Goal: Task Accomplishment & Management: Manage account settings

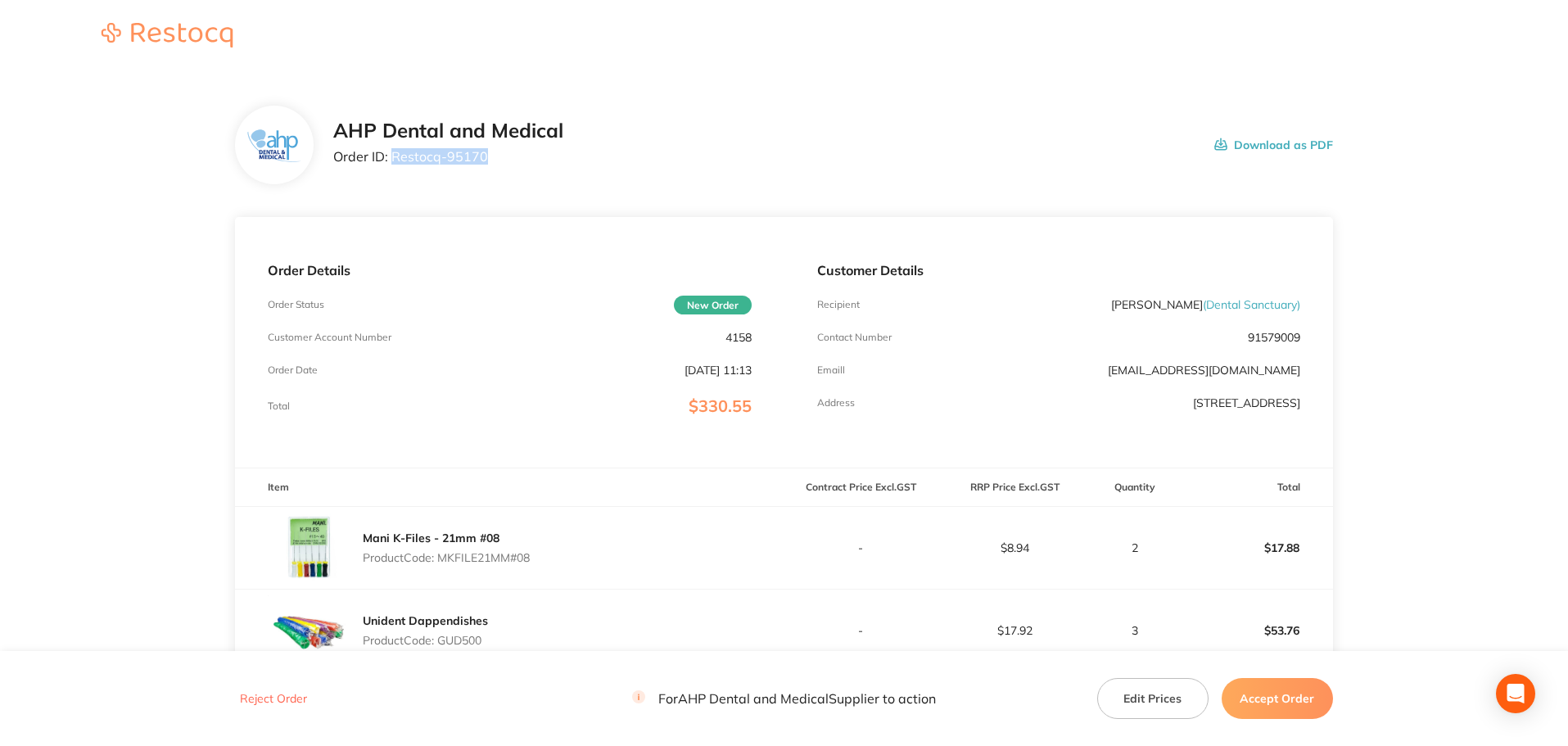
drag, startPoint x: 522, startPoint y: 156, endPoint x: 394, endPoint y: 154, distance: 128.0
click at [394, 154] on p "Order ID: Restocq- 95170" at bounding box center [448, 156] width 230 height 15
copy p "Restocq- 95170"
click at [122, 498] on main "AHP Dental and Medical Order ID: Restocq- 95170 Download as PDF Order Details O…" at bounding box center [784, 731] width 1568 height 1317
drag, startPoint x: 515, startPoint y: 162, endPoint x: 394, endPoint y: 157, distance: 121.1
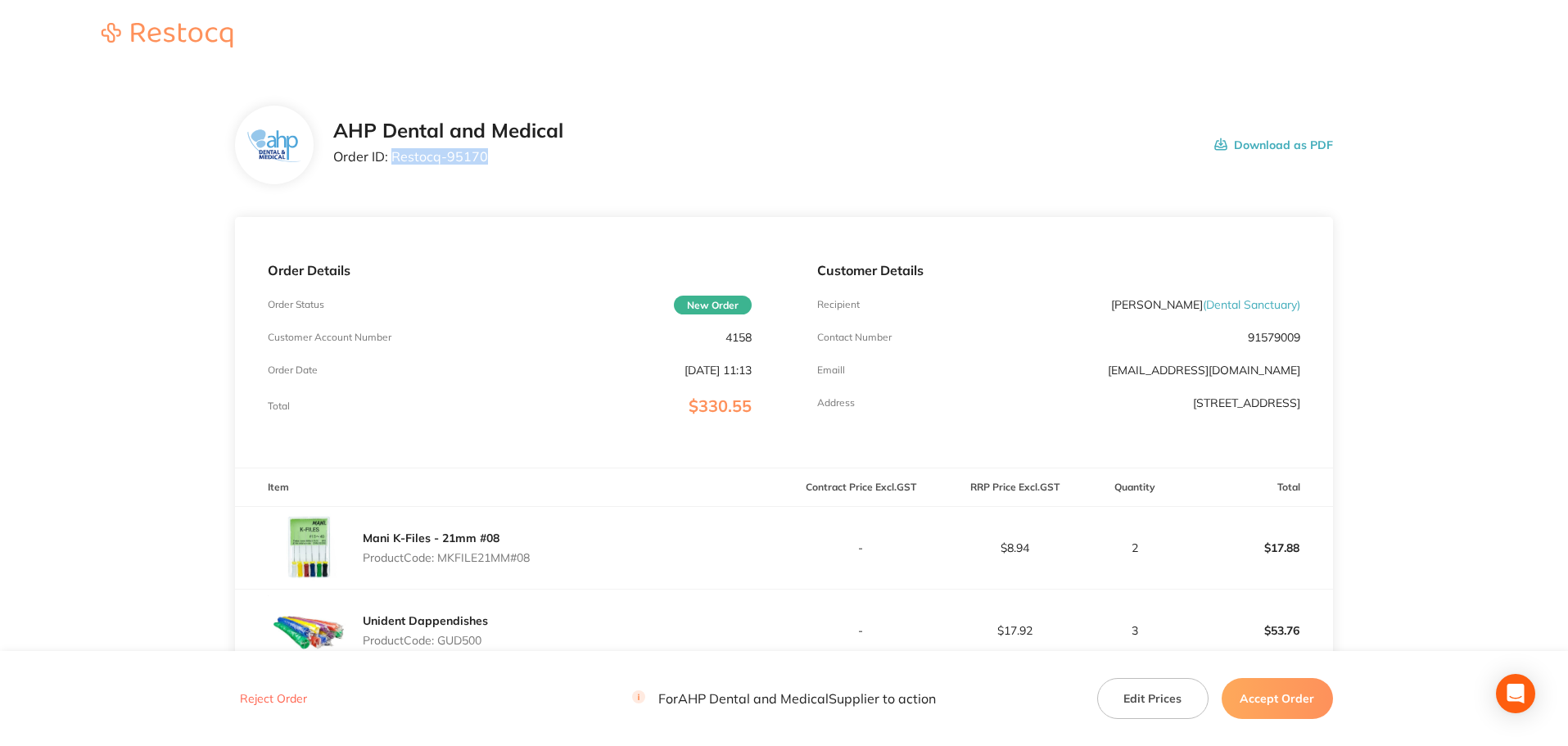
click at [394, 157] on p "Order ID: Restocq- 95170" at bounding box center [448, 156] width 230 height 15
copy p "Restocq- 95170"
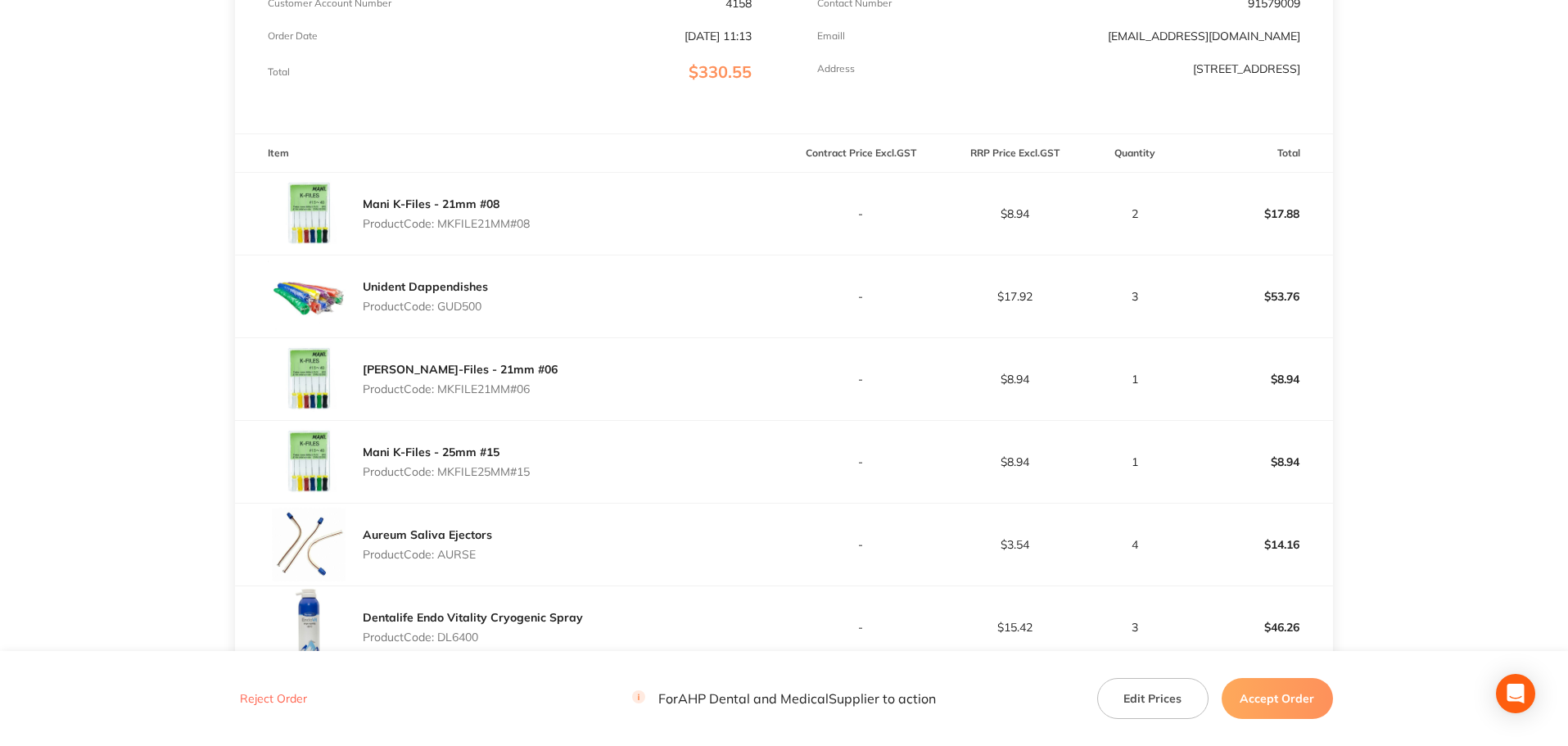
scroll to position [409, 0]
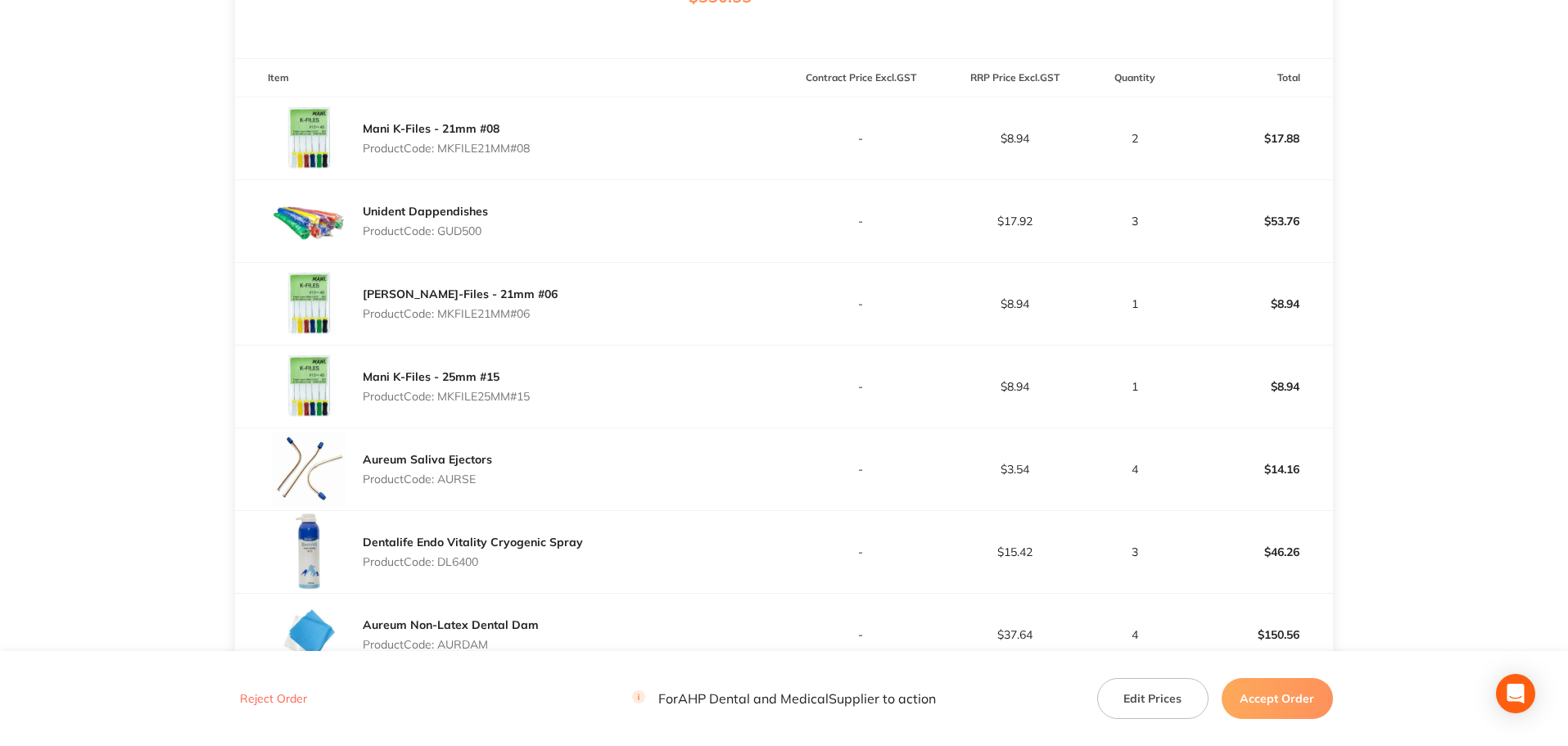
drag, startPoint x: 533, startPoint y: 152, endPoint x: 443, endPoint y: 150, distance: 90.0
click at [443, 150] on p "Product Code: MKFILE21MM#08" at bounding box center [446, 147] width 167 height 13
copy p "MKFILE21MM#08"
drag, startPoint x: 538, startPoint y: 313, endPoint x: 440, endPoint y: 309, distance: 98.1
click at [440, 309] on div "Mani K-Files - 21mm #06 Product Code: MKFILE21MM#06" at bounding box center [510, 304] width 549 height 82
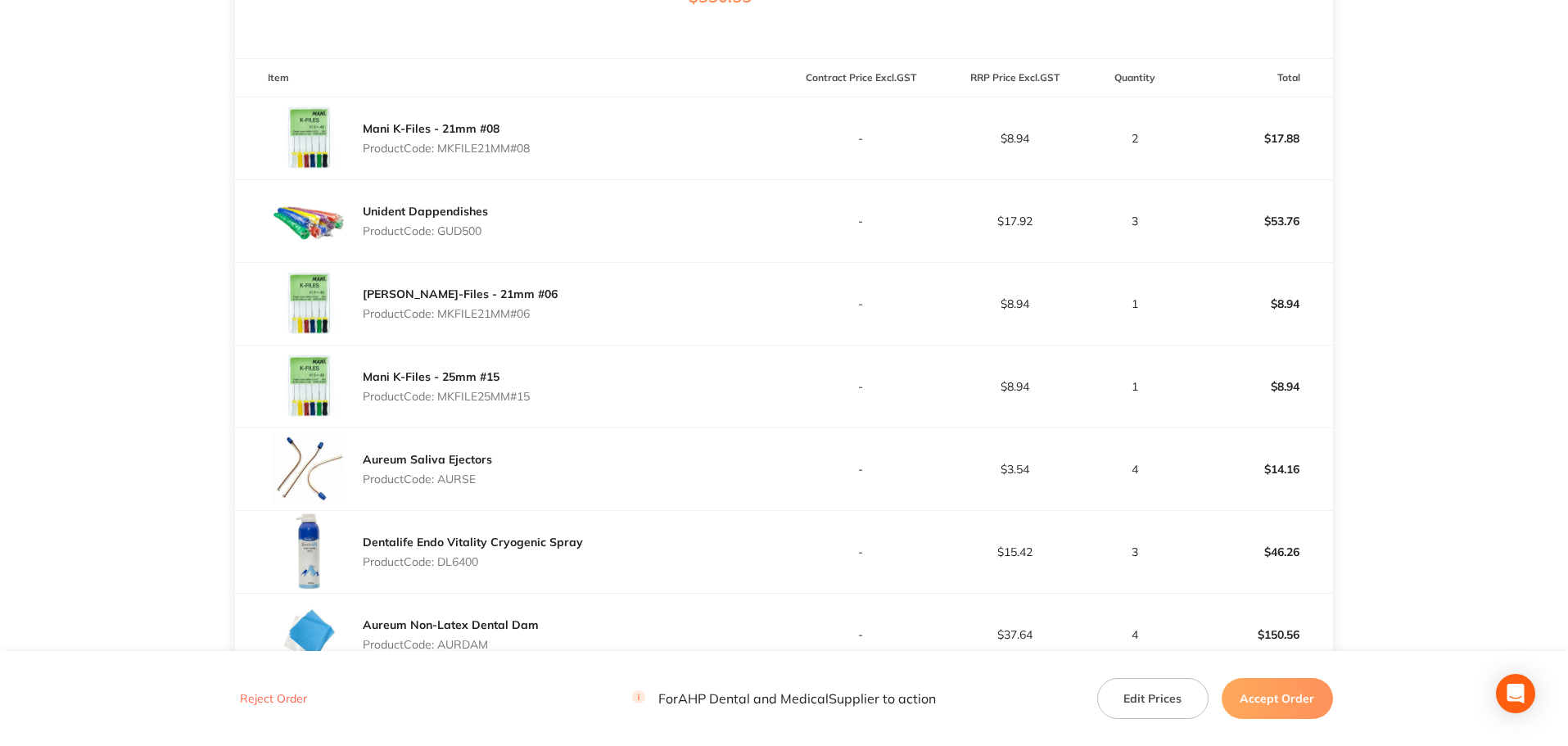
copy p "MKFILE21MM#06"
drag, startPoint x: 538, startPoint y: 389, endPoint x: 444, endPoint y: 386, distance: 94.0
click at [444, 386] on div "Mani K-Files - 25mm #15 Product Code: MKFILE25MM#15" at bounding box center [510, 386] width 549 height 82
copy p "MKFILE25MM#15"
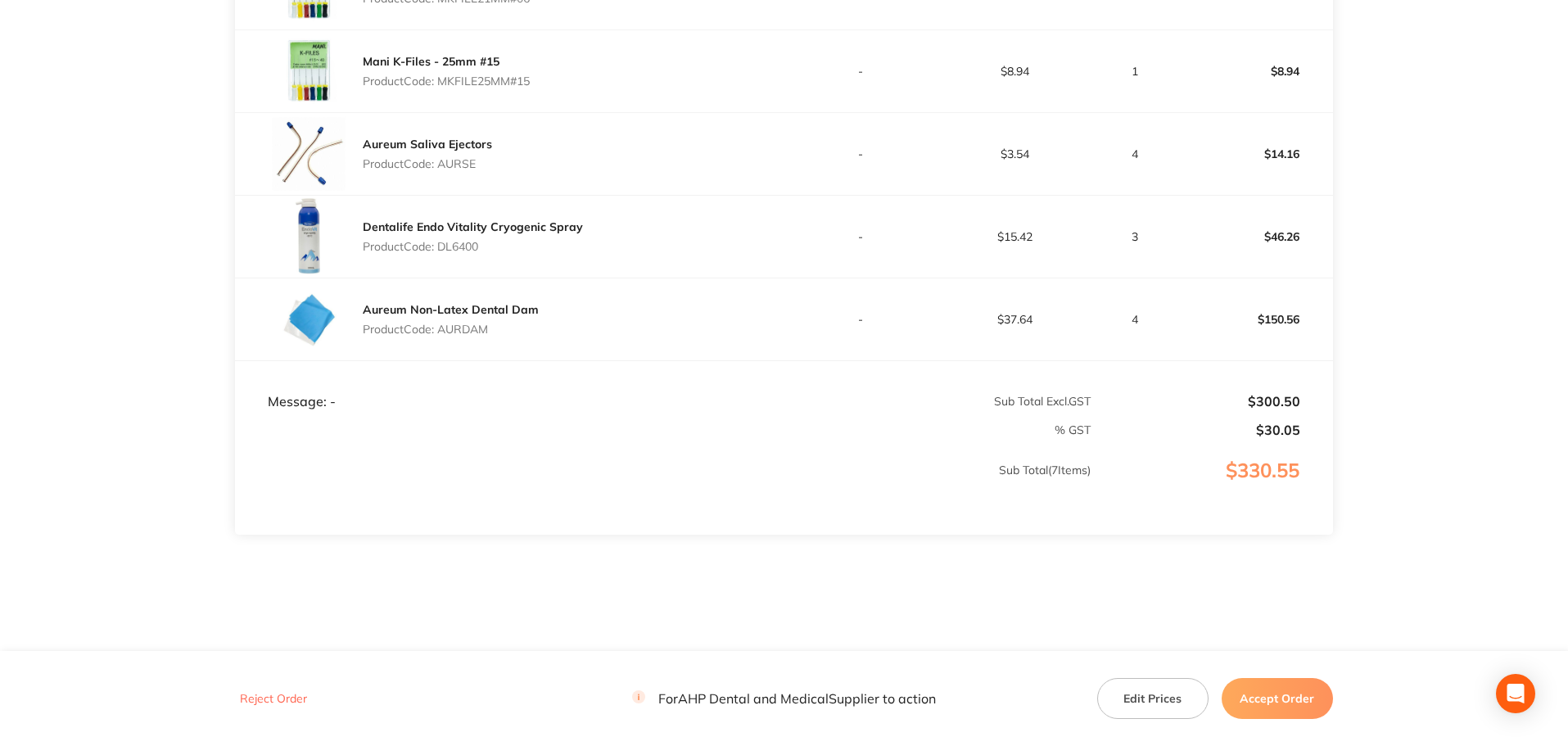
scroll to position [737, 0]
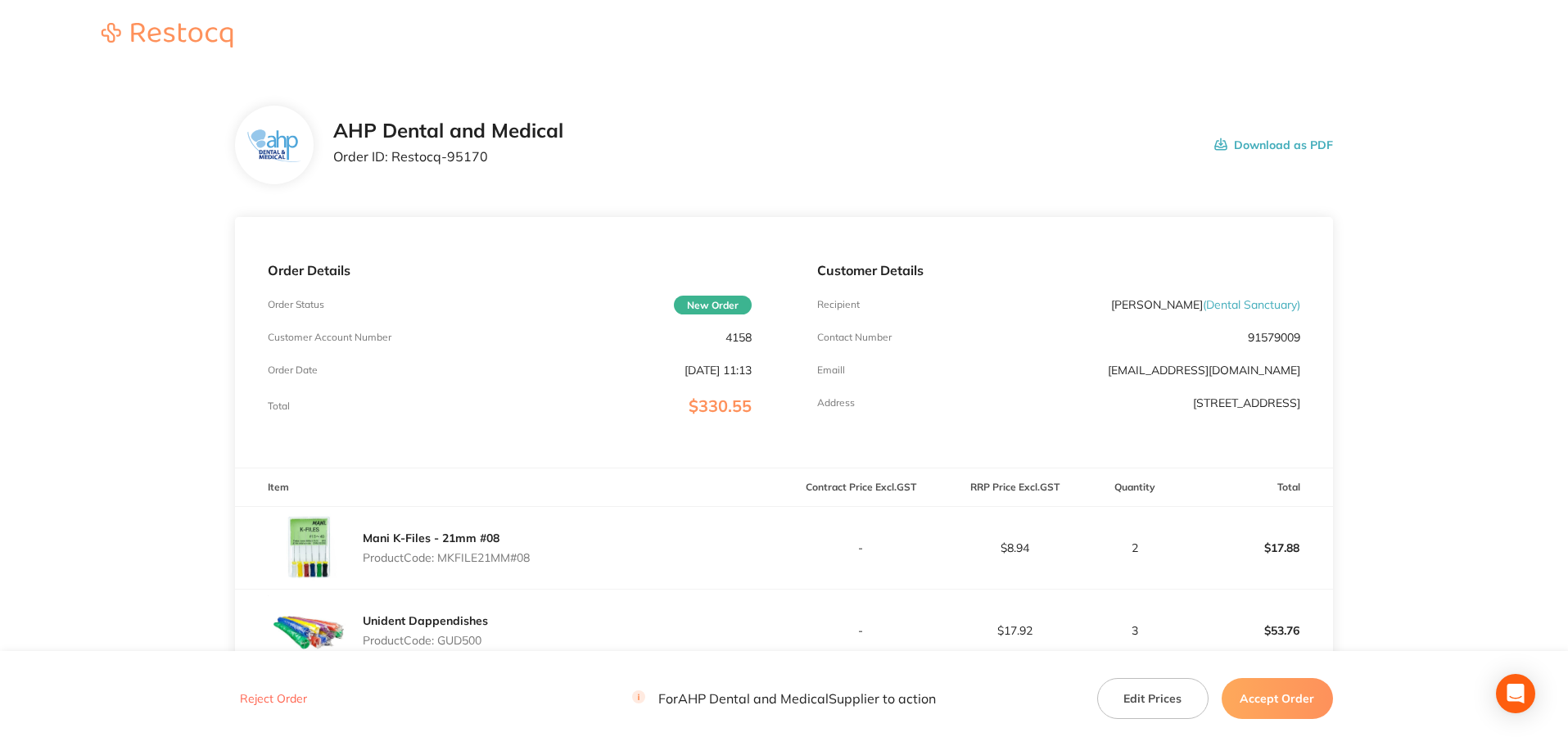
scroll to position [409, 0]
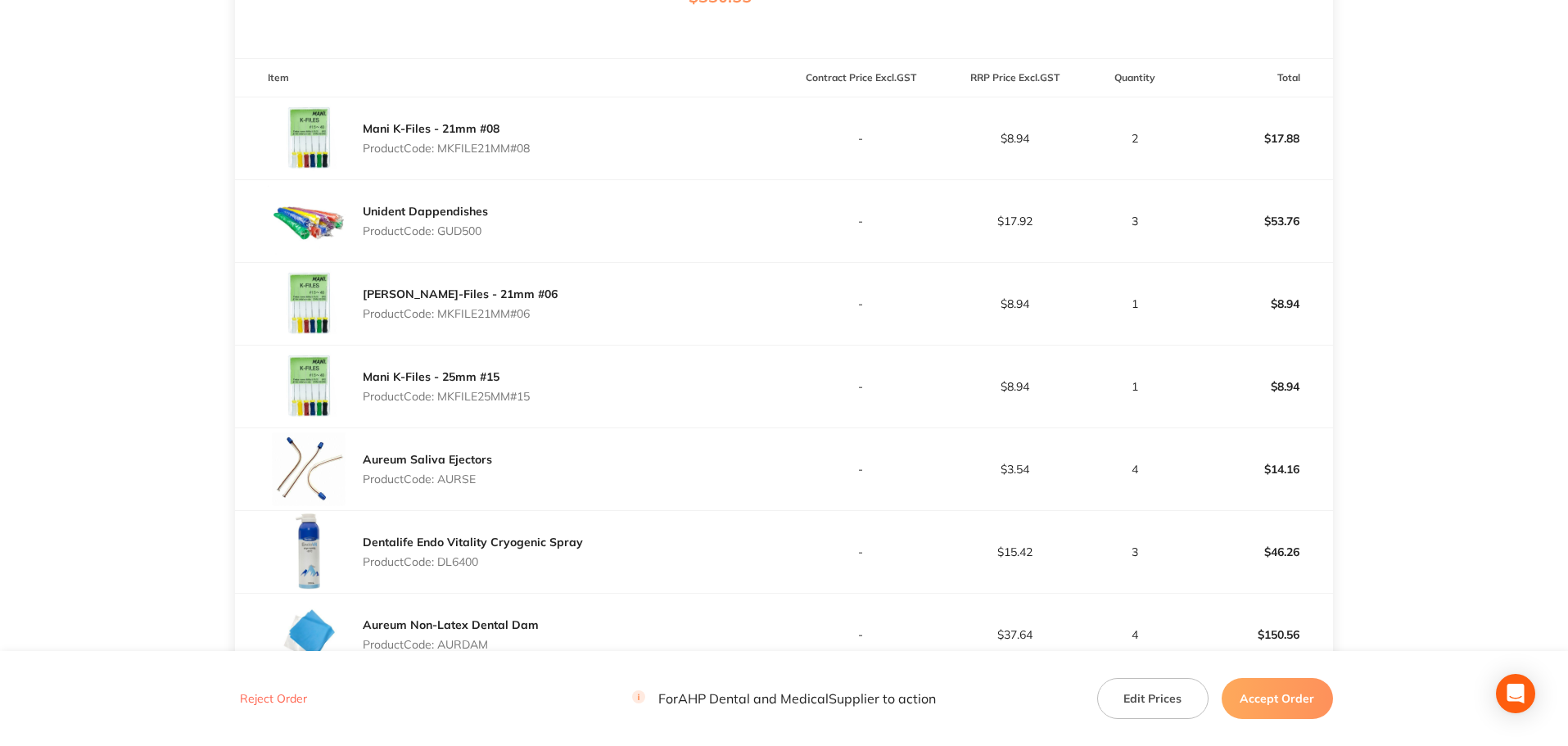
drag, startPoint x: 1292, startPoint y: 699, endPoint x: 1287, endPoint y: 683, distance: 16.8
click at [1292, 699] on button "Accept Order" at bounding box center [1277, 698] width 111 height 41
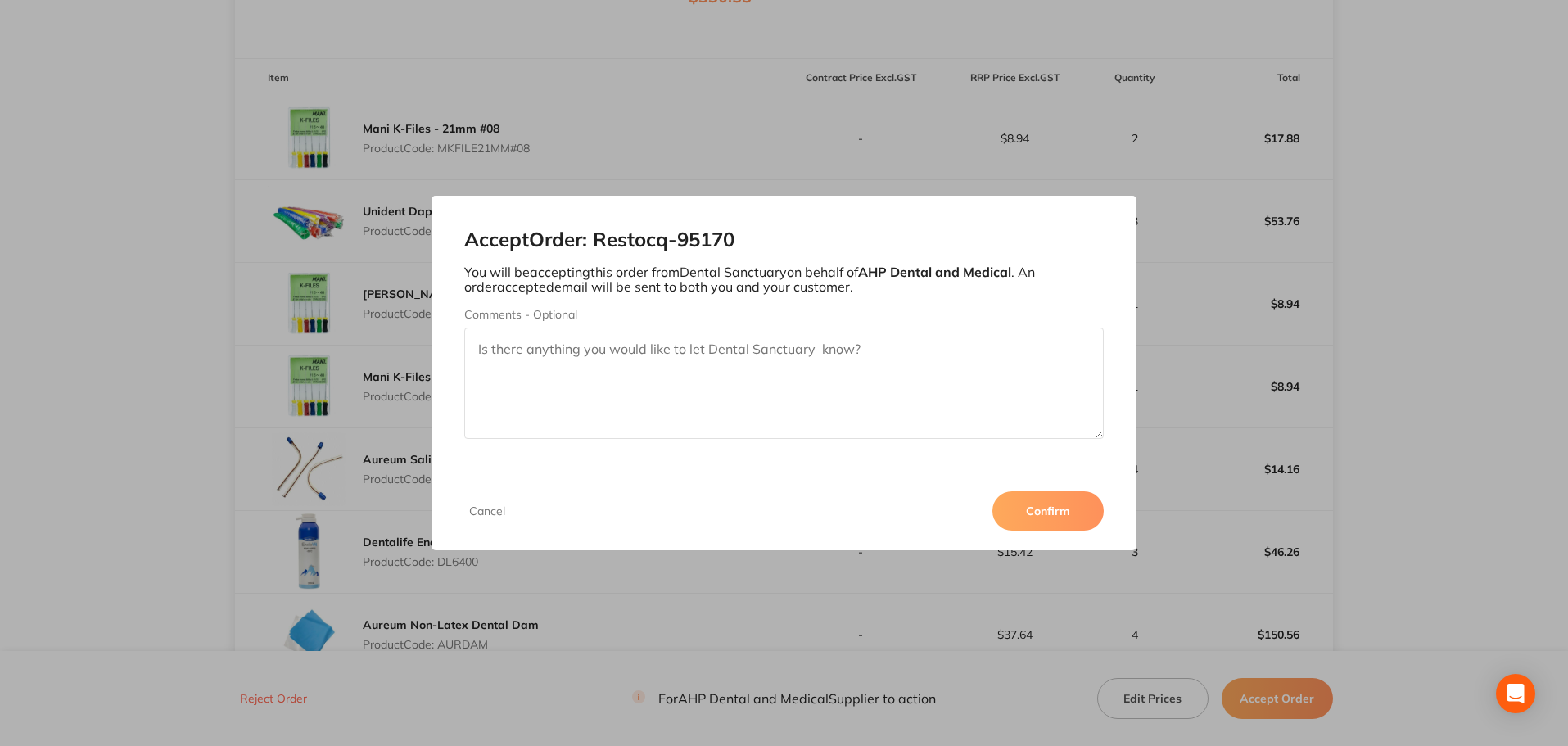
click at [1089, 519] on button "Confirm" at bounding box center [1047, 511] width 111 height 39
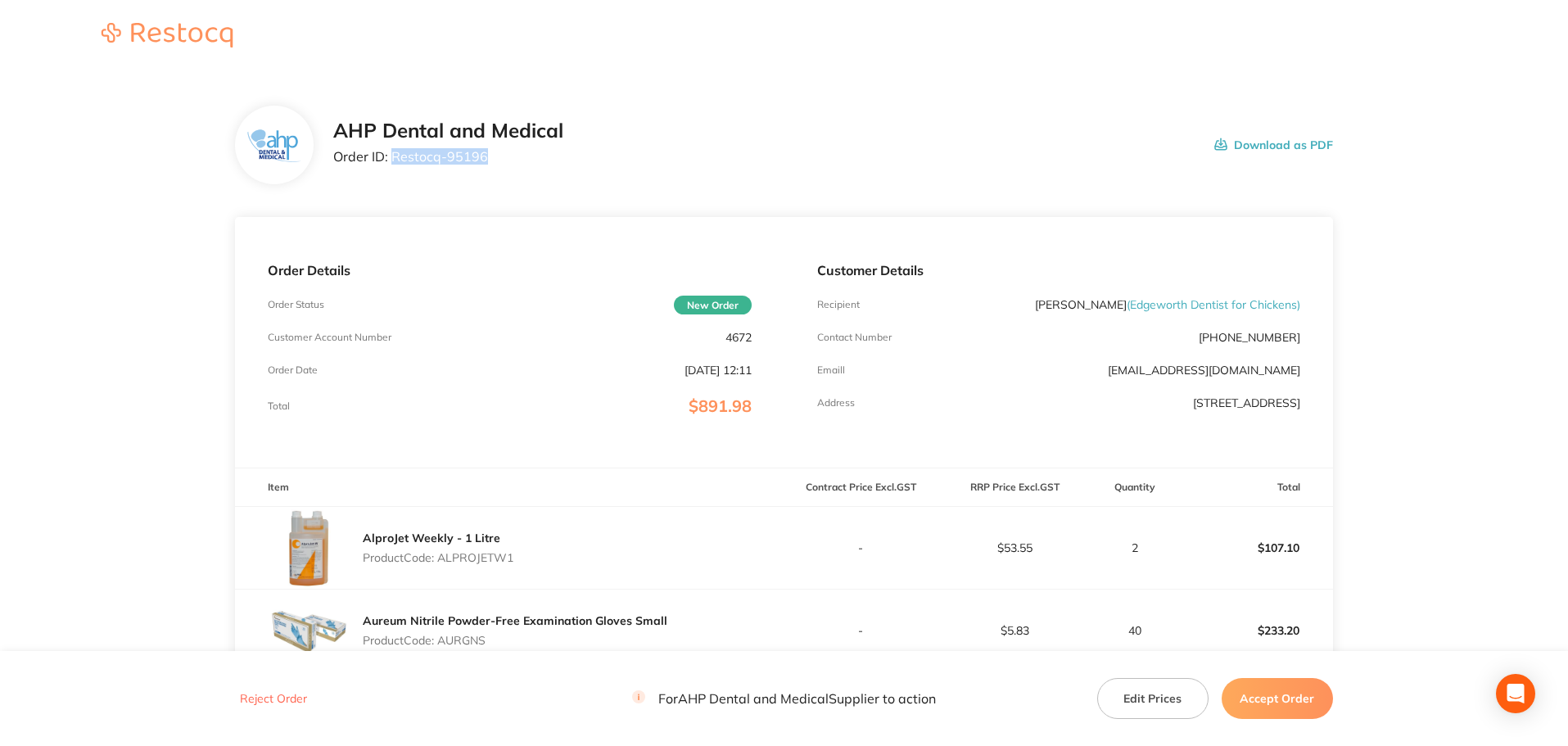
drag, startPoint x: 509, startPoint y: 162, endPoint x: 394, endPoint y: 154, distance: 115.3
click at [394, 154] on p "Order ID: Restocq- 95196" at bounding box center [448, 156] width 230 height 15
copy p "Restocq- 95196"
drag, startPoint x: 1065, startPoint y: 405, endPoint x: 1327, endPoint y: 404, distance: 262.0
click at [1327, 404] on div "Customer Details Recipient Dr Amit Kalra ( Edgeworth Dentist for Chickens ) Con…" at bounding box center [1059, 342] width 549 height 250
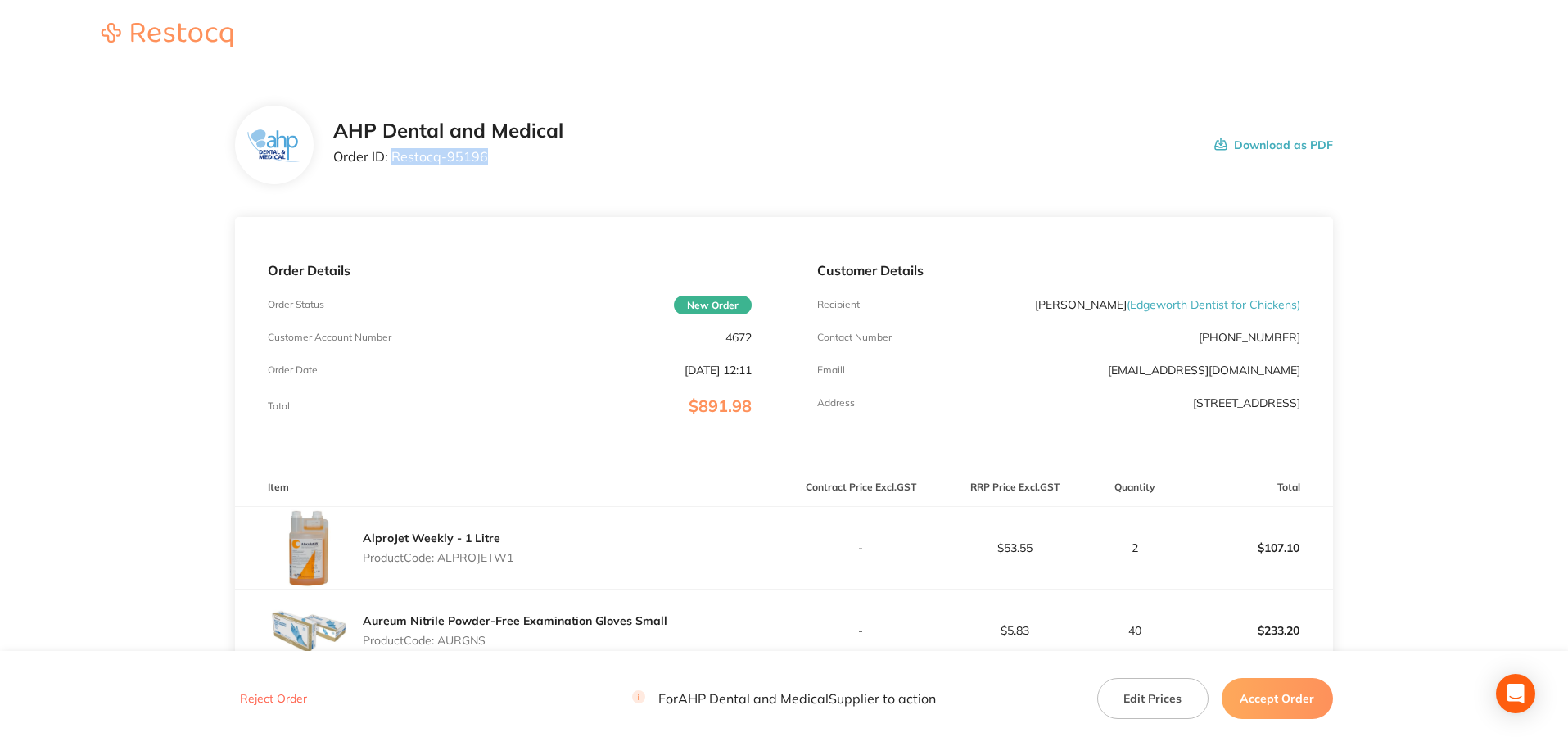
copy p "Unit 2, 747 Main Road, Edgeworth NSW 2285"
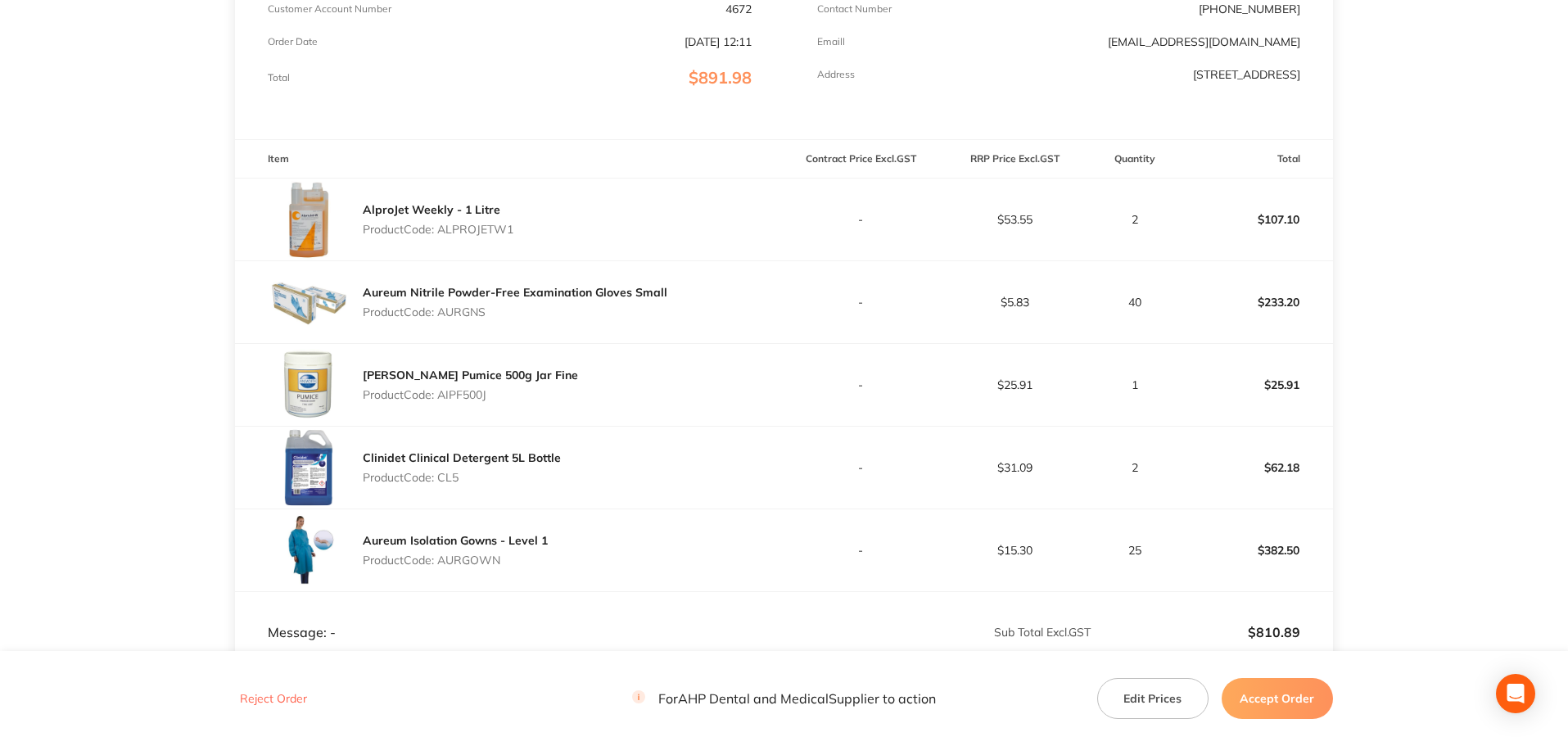
scroll to position [410, 0]
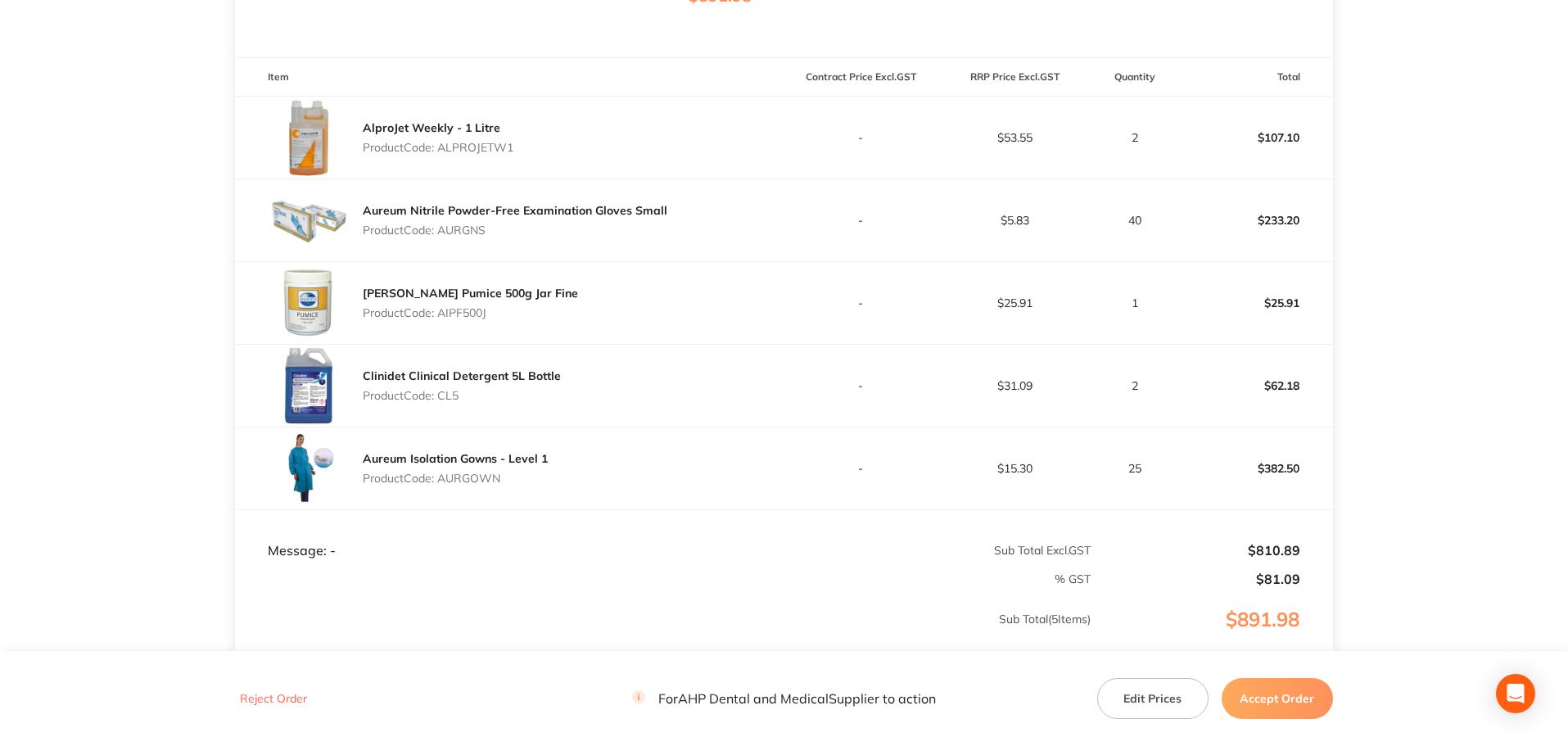
click at [1276, 690] on button "Accept Order" at bounding box center [1277, 698] width 111 height 41
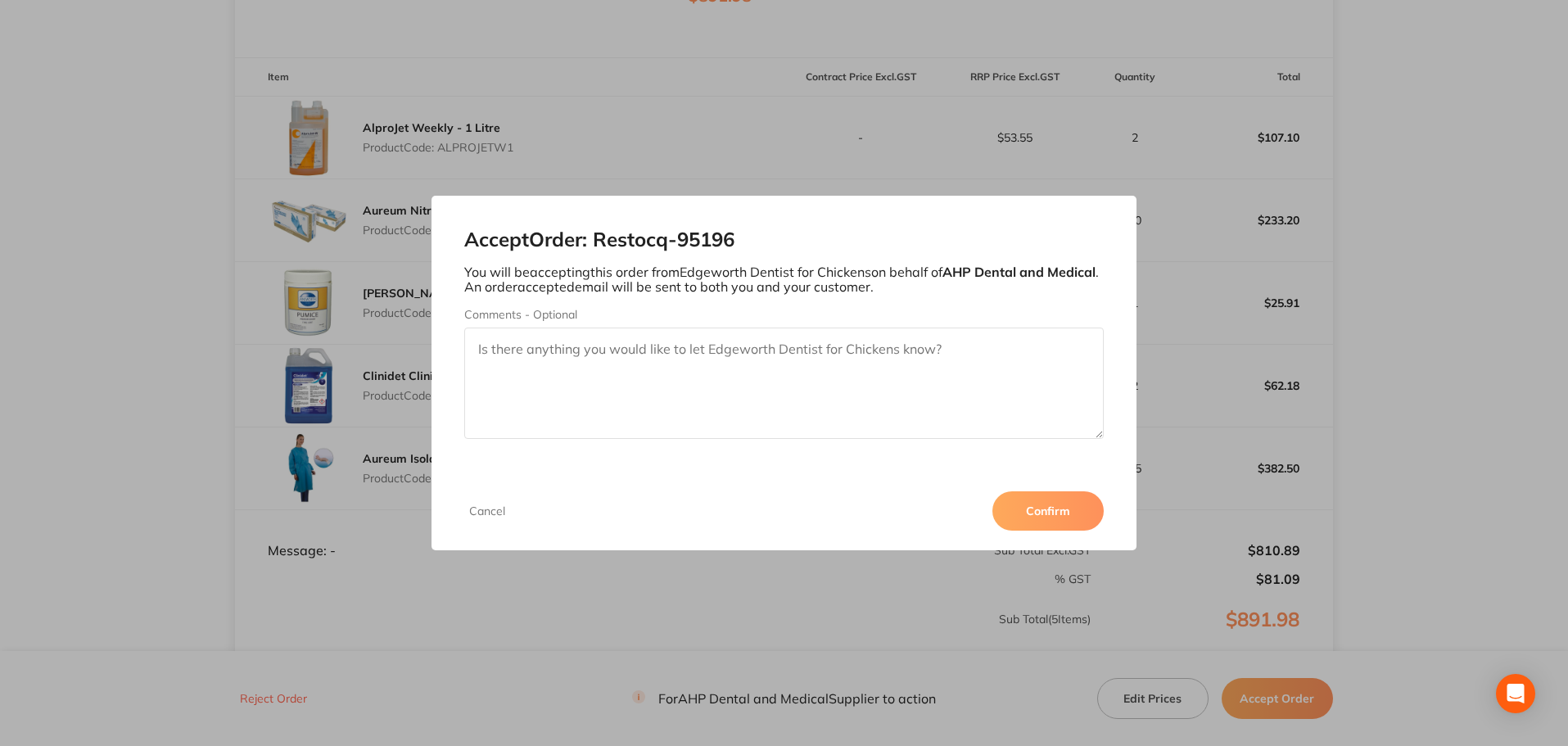
click at [1043, 506] on button "Confirm" at bounding box center [1047, 511] width 111 height 39
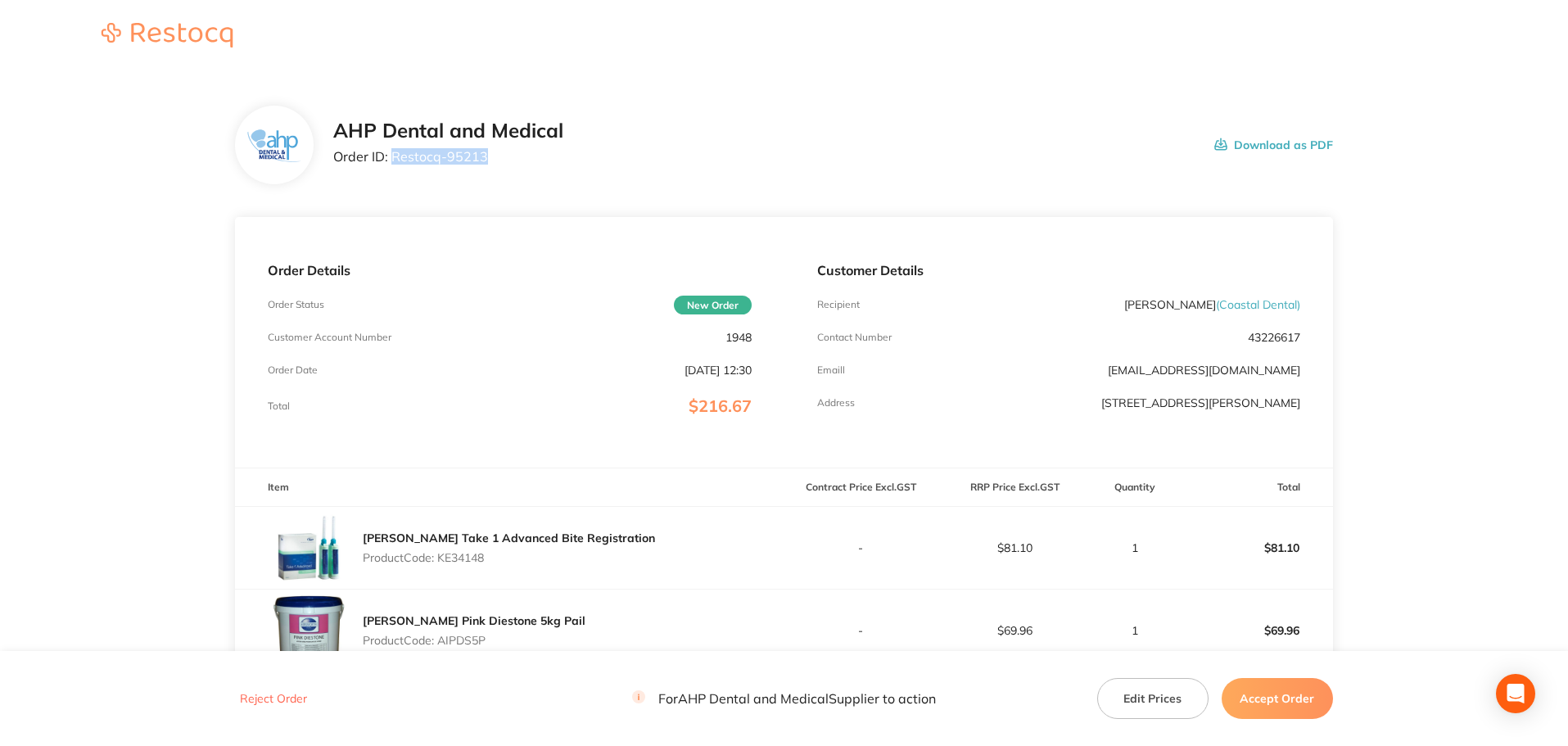
drag, startPoint x: 491, startPoint y: 161, endPoint x: 392, endPoint y: 158, distance: 99.0
click at [392, 158] on p "Order ID: Restocq- 95213" at bounding box center [448, 156] width 230 height 15
copy p "Restocq- 95213"
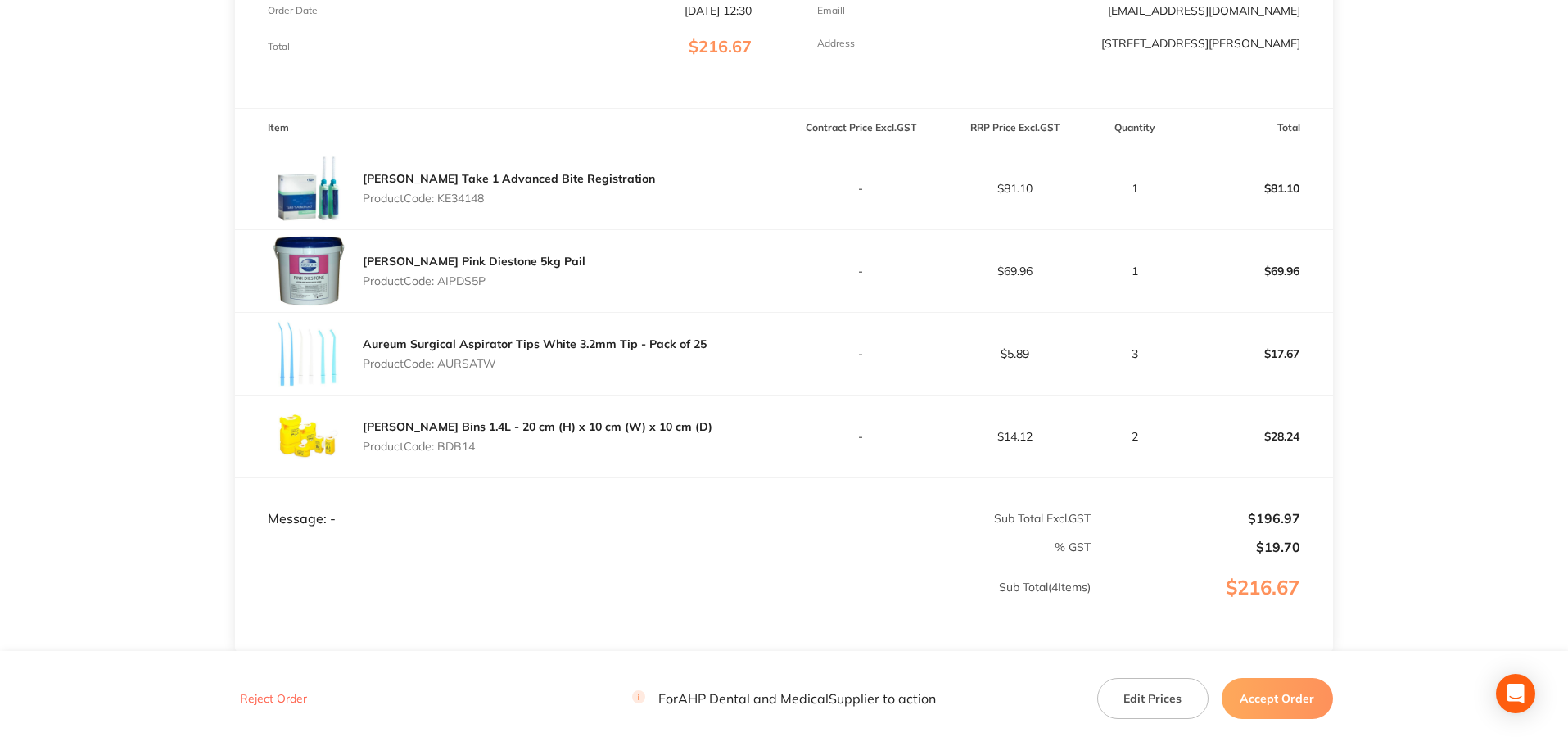
scroll to position [328, 0]
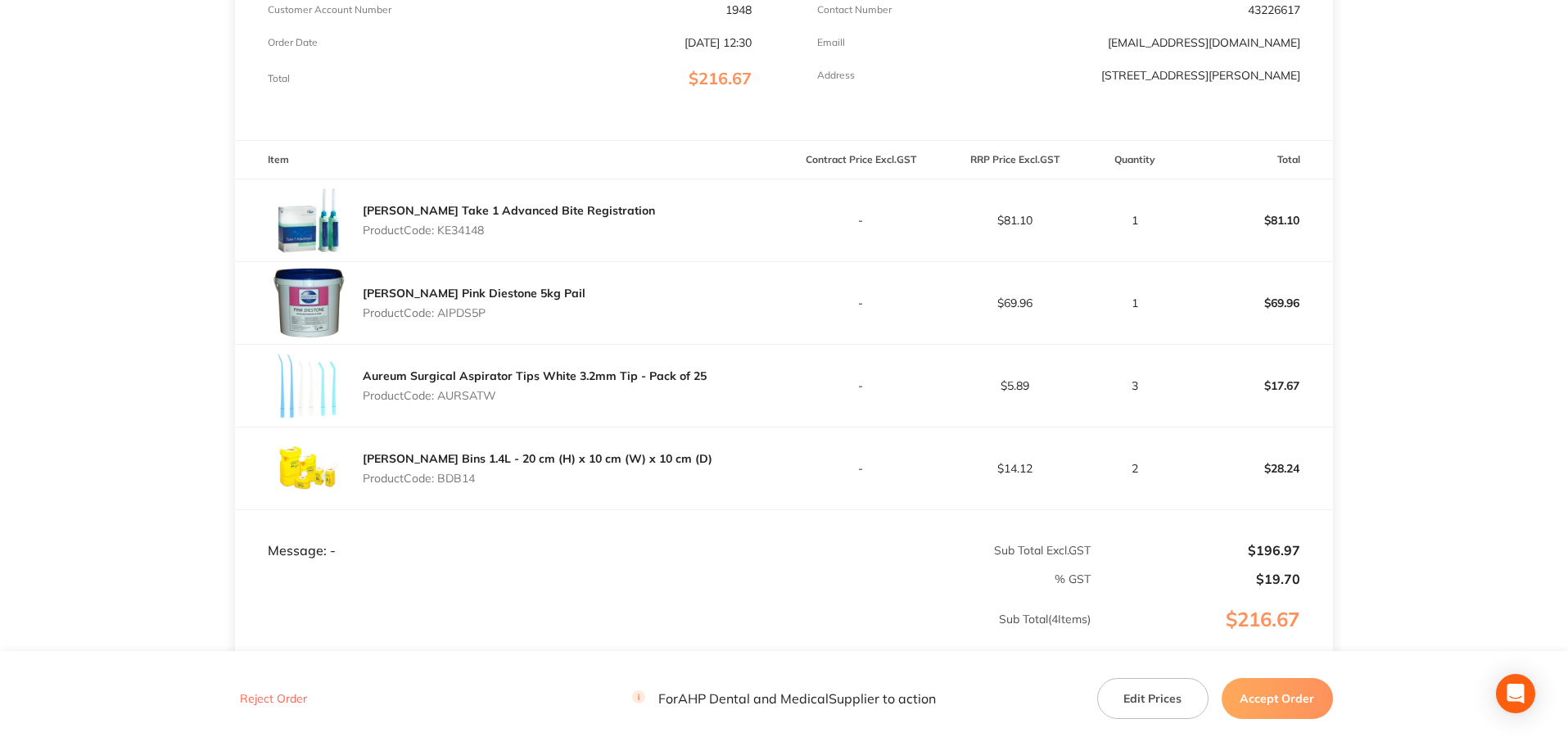
click at [1270, 687] on button "Accept Order" at bounding box center [1277, 698] width 111 height 41
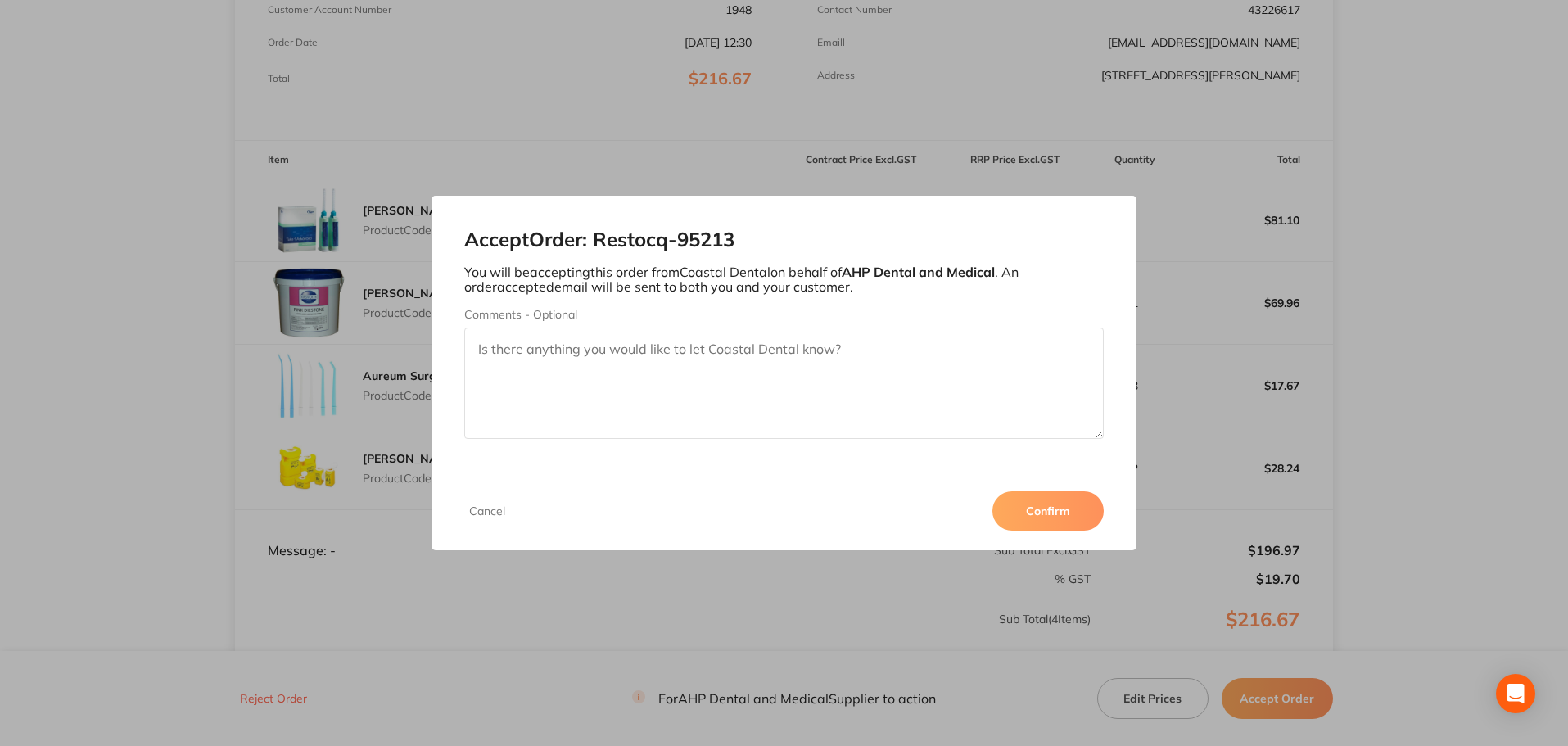
click at [1014, 497] on button "Confirm" at bounding box center [1047, 511] width 111 height 39
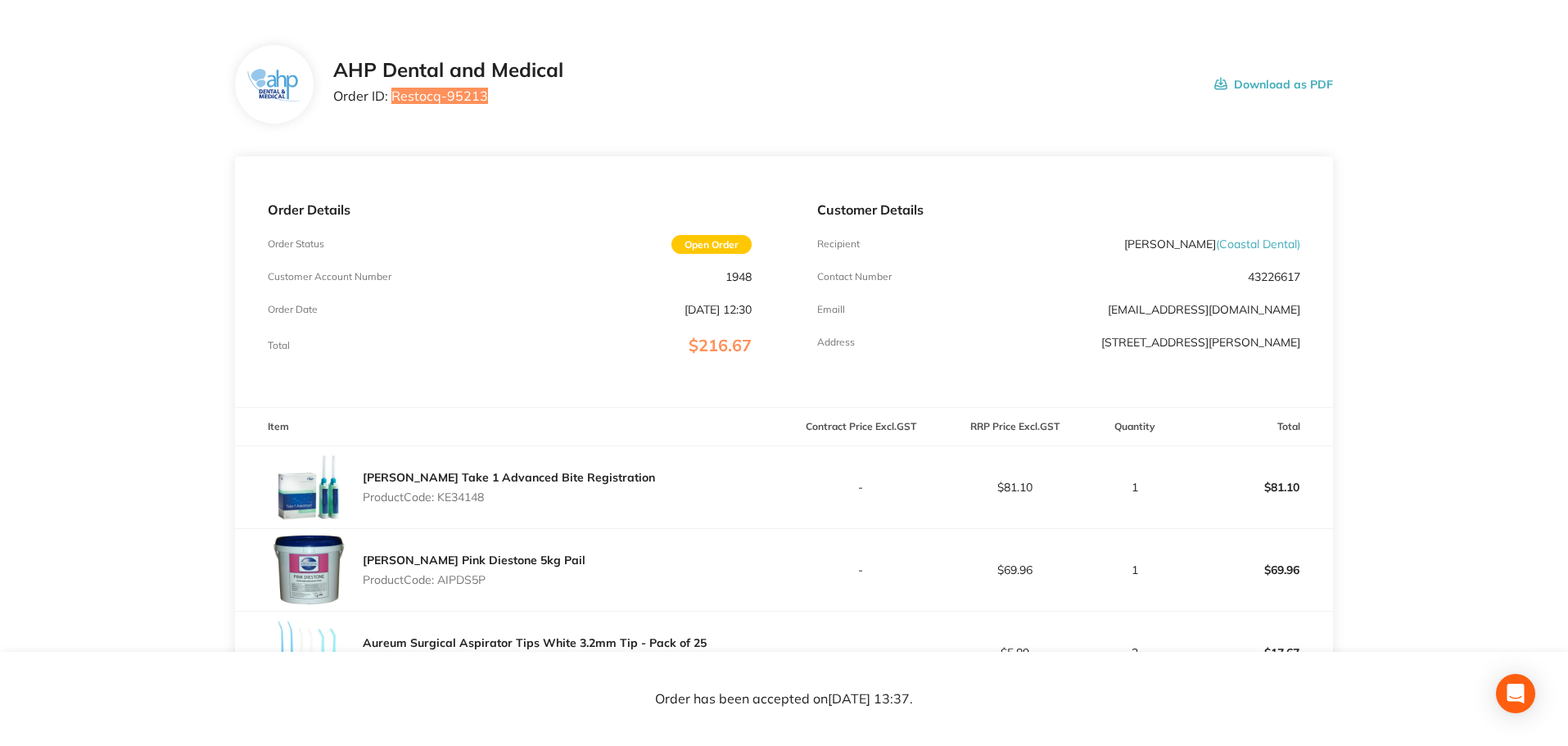
scroll to position [0, 0]
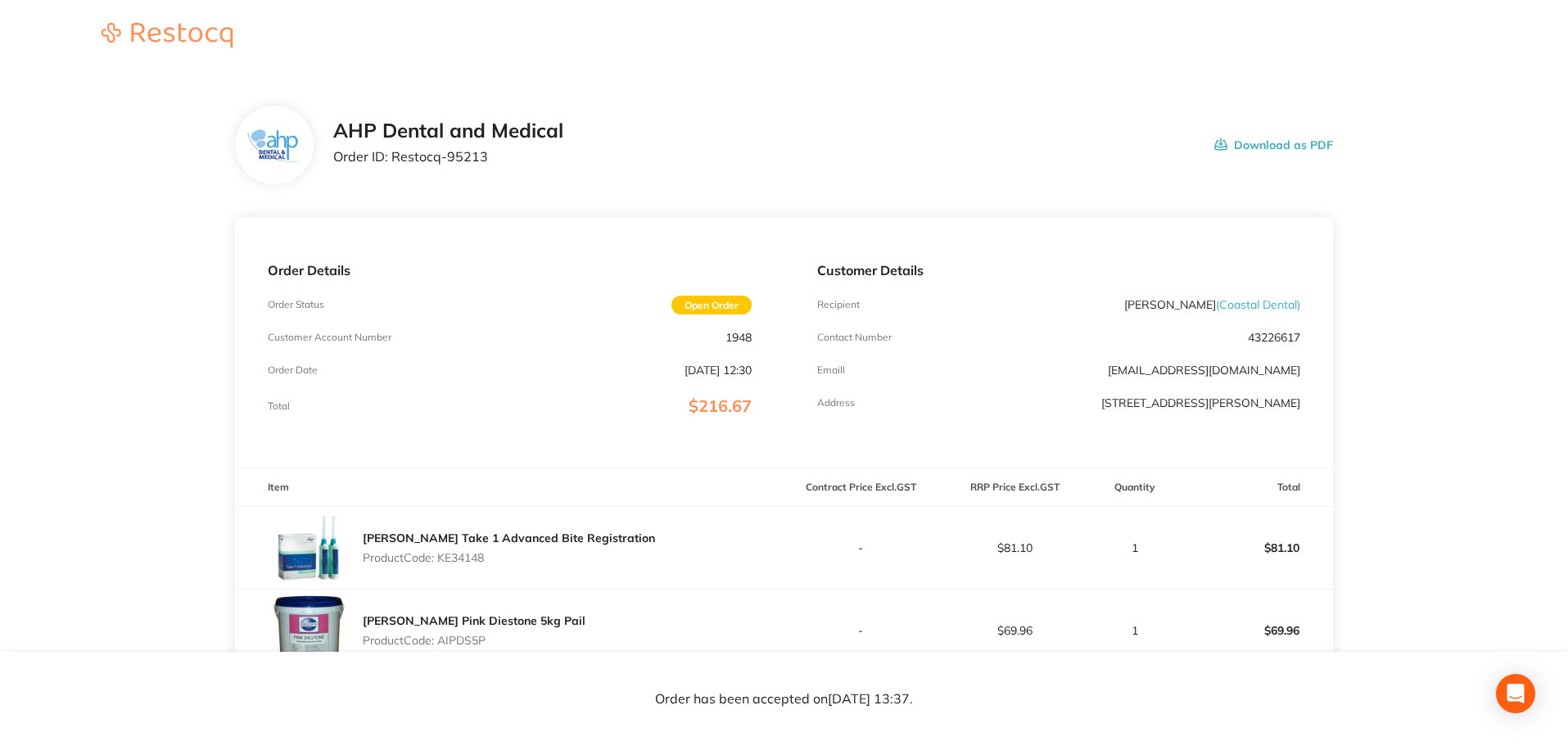
click at [95, 472] on main "AHP Dental and Medical Order ID: Restocq- 95213 Download as PDF Order Details O…" at bounding box center [784, 607] width 1568 height 1069
